Goal: Task Accomplishment & Management: Complete application form

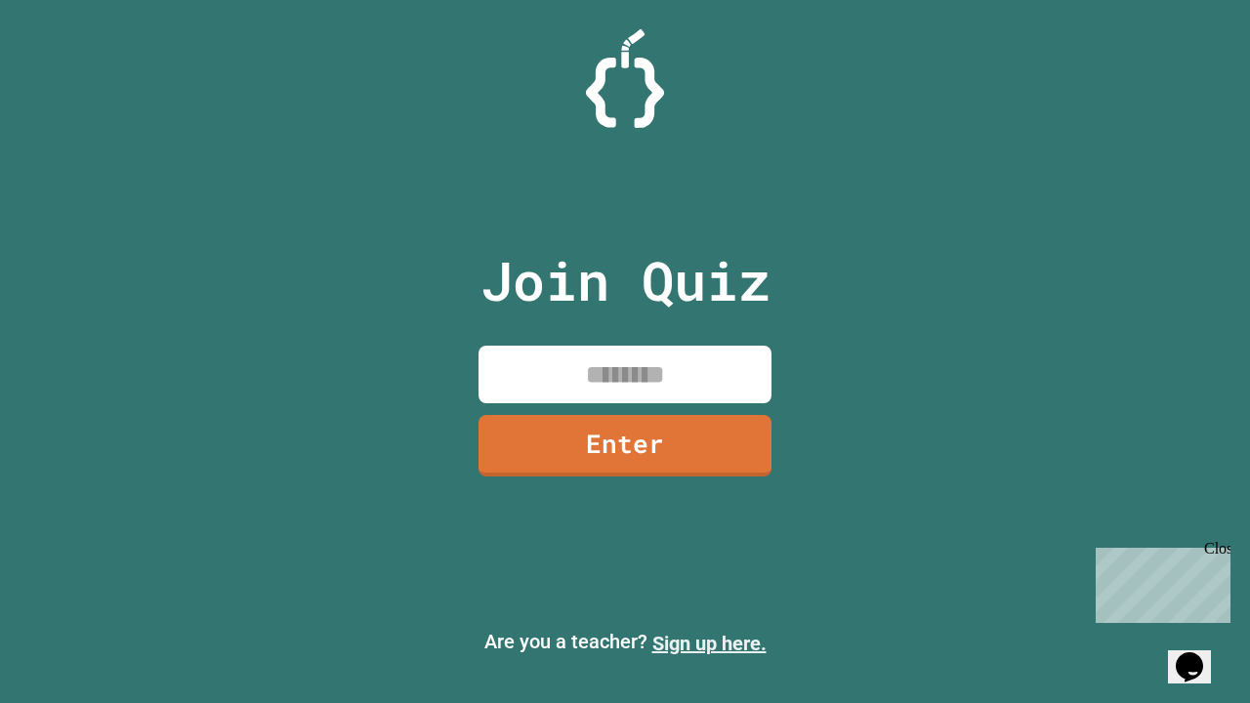
click at [709, 644] on link "Sign up here." at bounding box center [709, 643] width 114 height 23
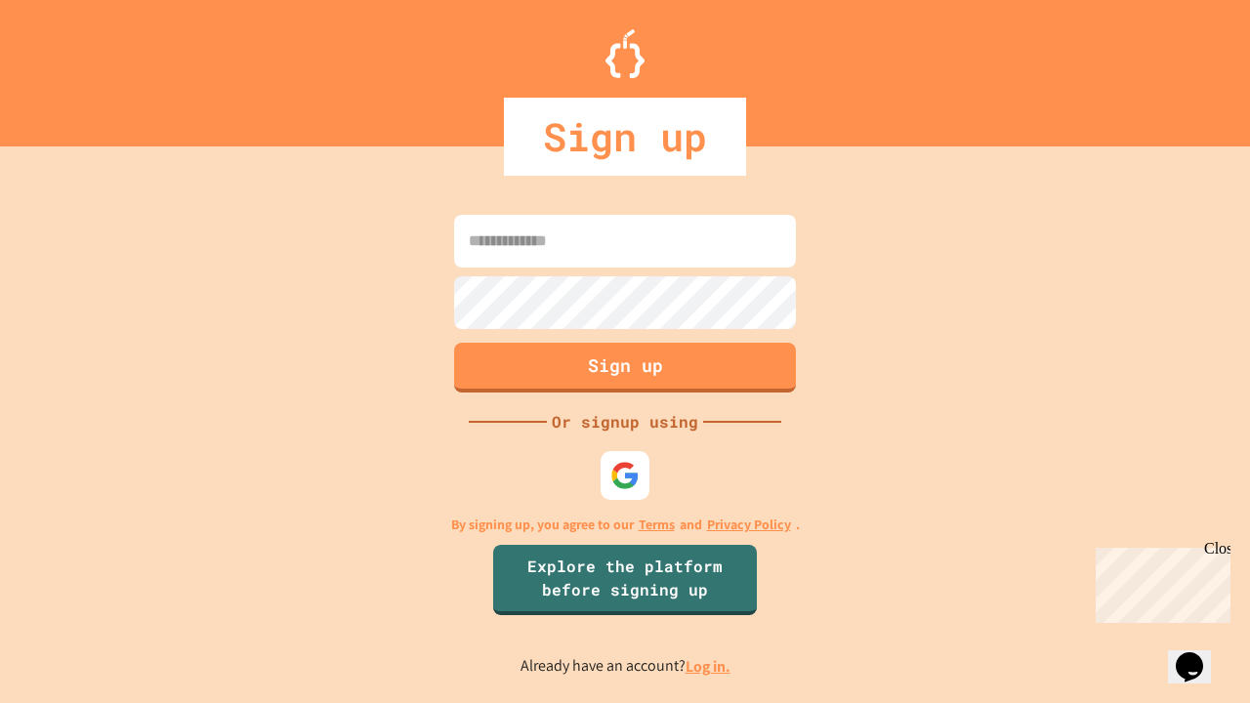
click at [709, 666] on link "Log in." at bounding box center [708, 666] width 45 height 21
